Goal: Task Accomplishment & Management: Use online tool/utility

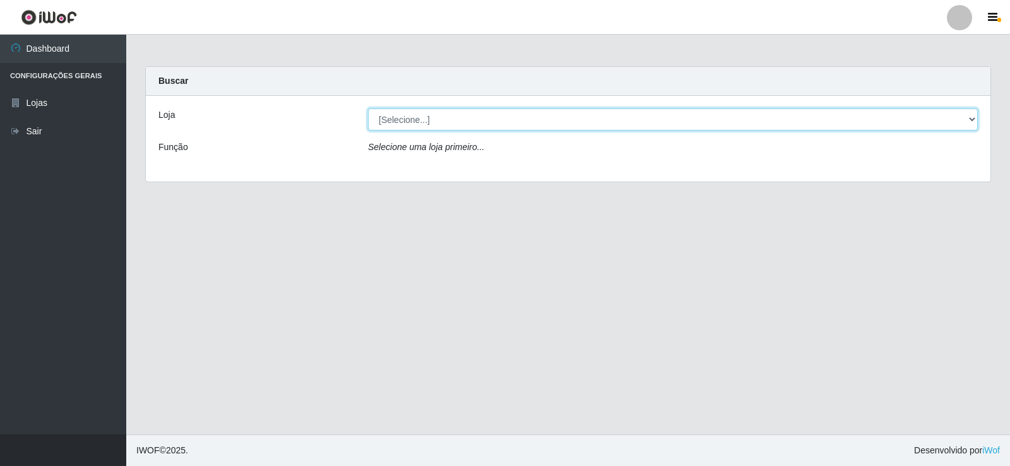
click at [522, 124] on select "[Selecione...] Rede Compras Supermercados - LOJA 2" at bounding box center [673, 120] width 610 height 22
select select "161"
click at [368, 109] on select "[Selecione...] Rede Compras Supermercados - LOJA 2" at bounding box center [673, 120] width 610 height 22
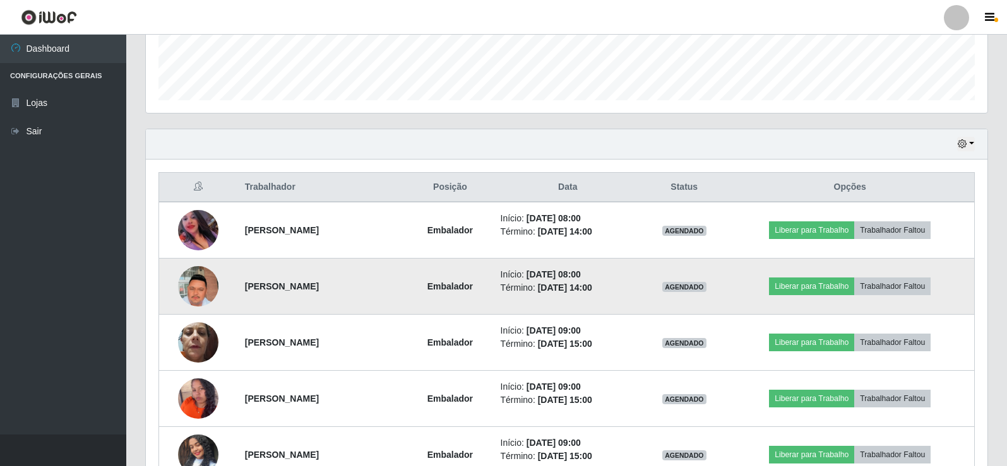
scroll to position [442, 0]
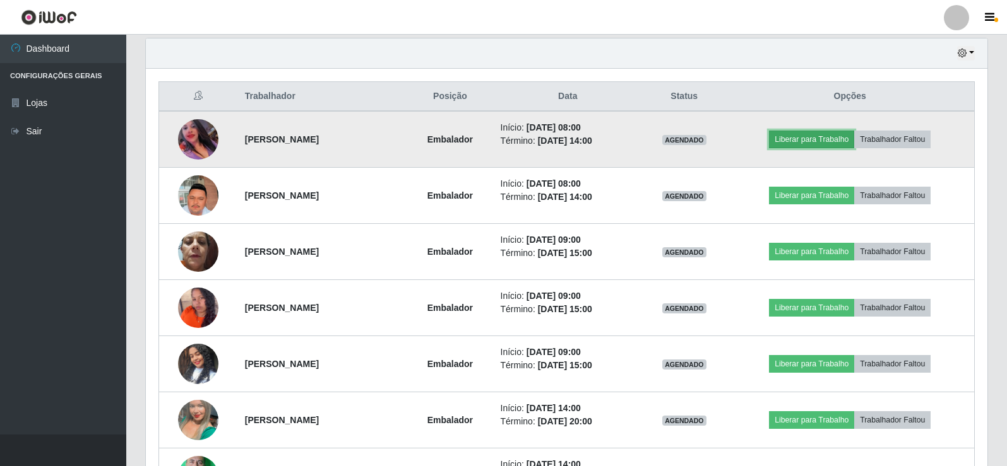
click at [822, 133] on button "Liberar para Trabalho" at bounding box center [811, 140] width 85 height 18
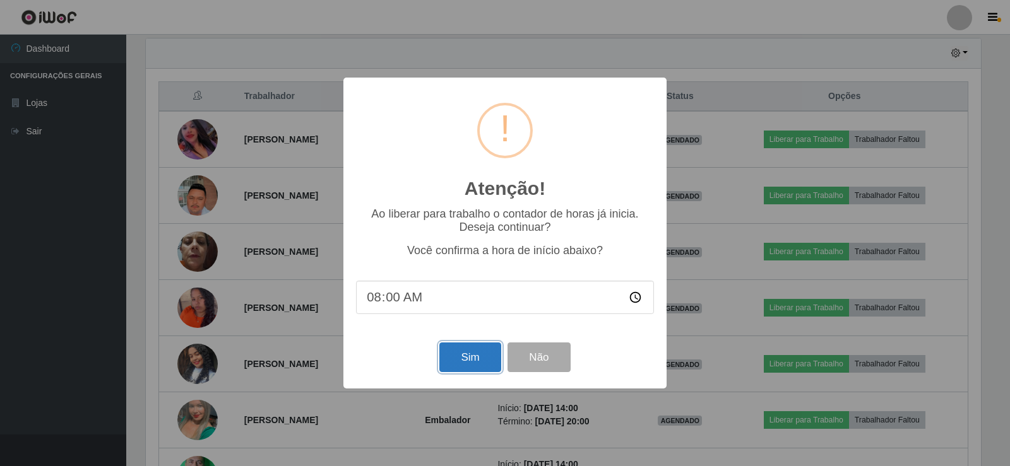
click at [458, 367] on button "Sim" at bounding box center [469, 358] width 61 height 30
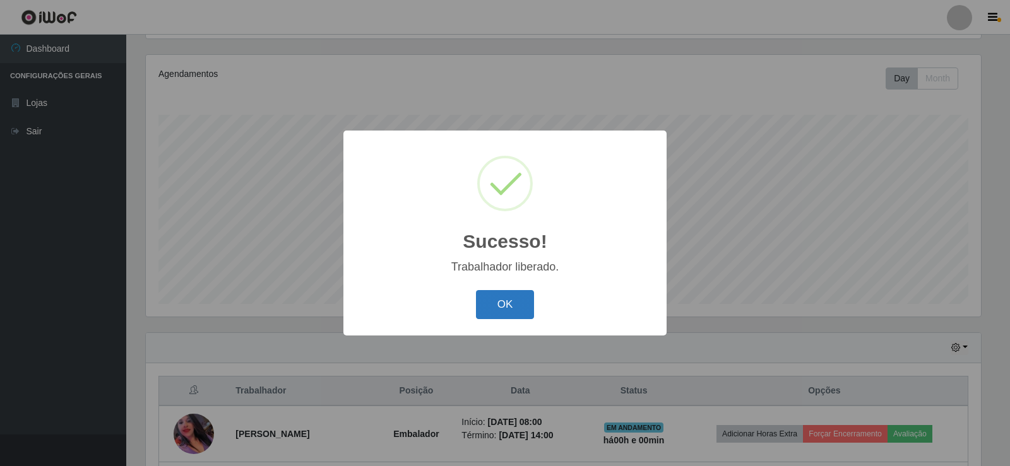
click at [504, 307] on button "OK" at bounding box center [505, 305] width 59 height 30
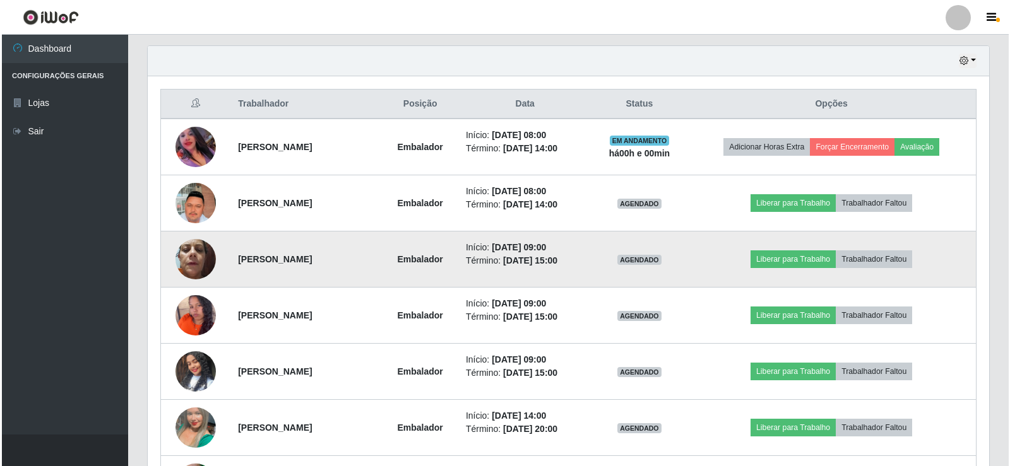
scroll to position [463, 0]
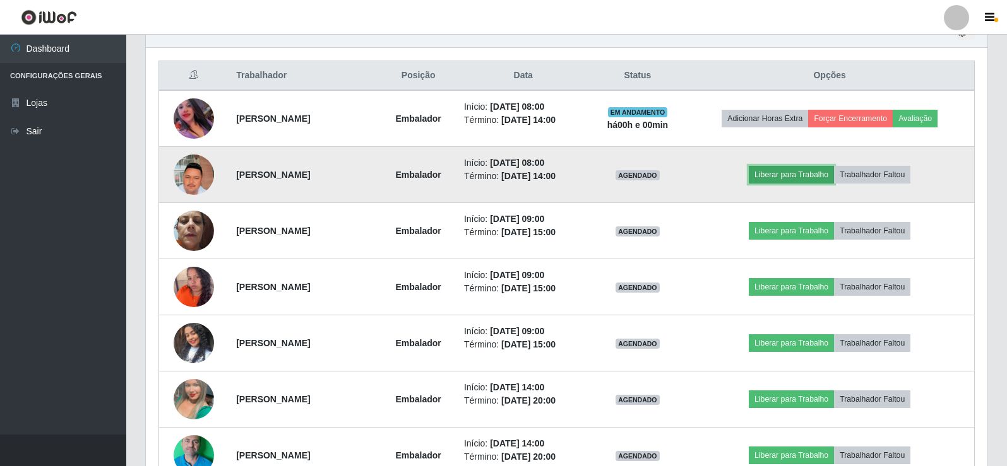
click at [784, 177] on button "Liberar para Trabalho" at bounding box center [790, 175] width 85 height 18
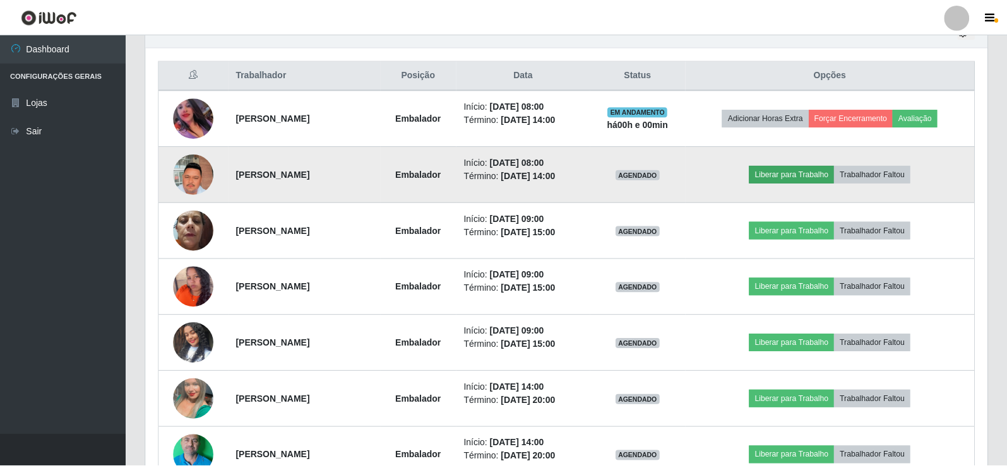
scroll to position [262, 835]
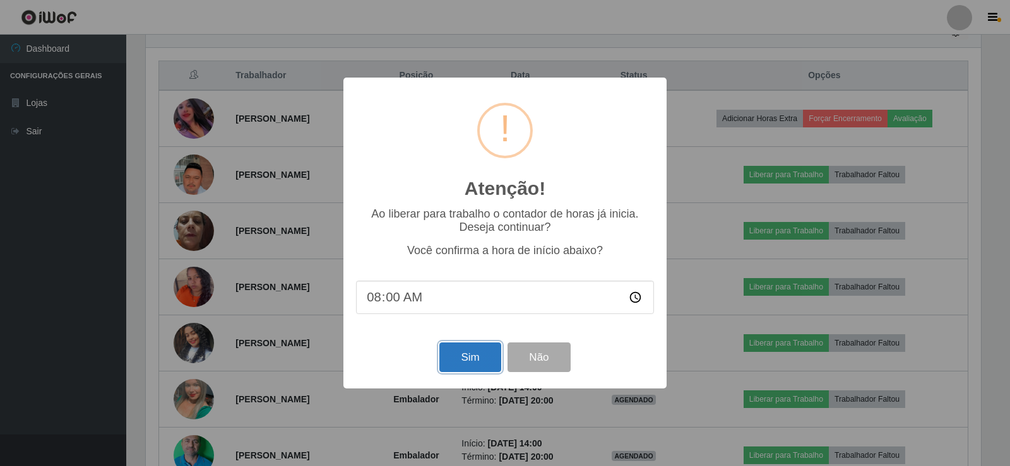
click at [468, 360] on button "Sim" at bounding box center [469, 358] width 61 height 30
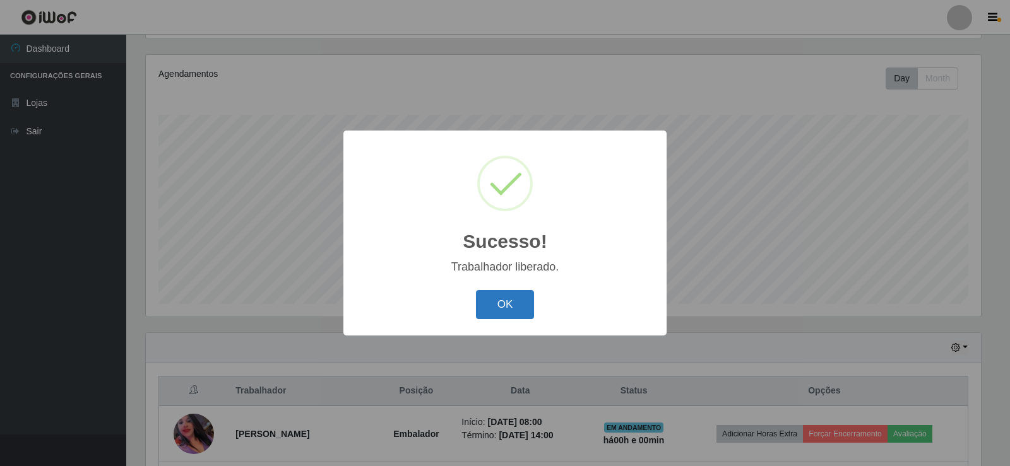
click at [519, 307] on button "OK" at bounding box center [505, 305] width 59 height 30
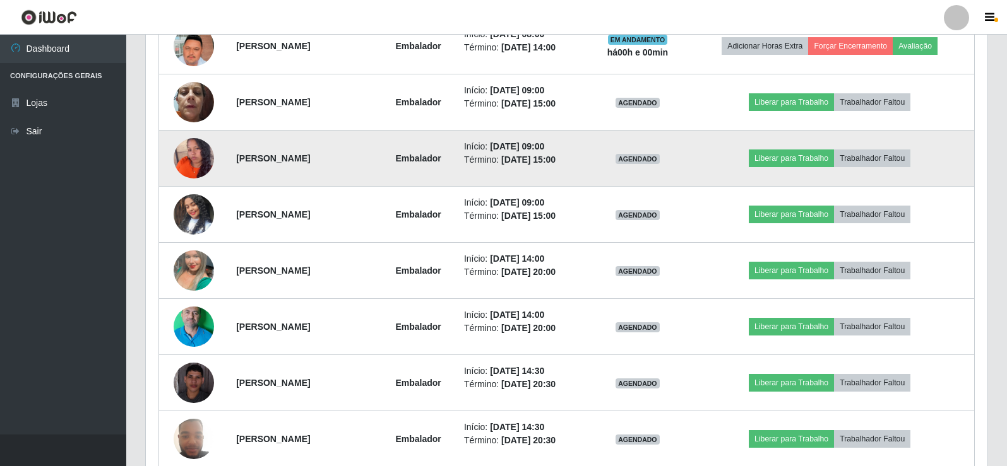
scroll to position [709, 0]
